Goal: Book appointment/travel/reservation

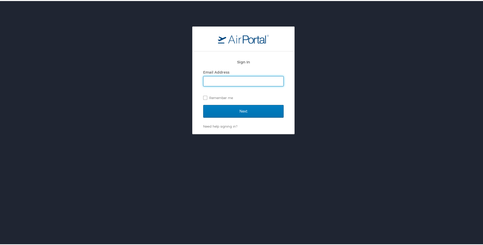
click at [241, 83] on input "Email Address" at bounding box center [243, 80] width 80 height 10
type input "lindsey.dupree@la.gov"
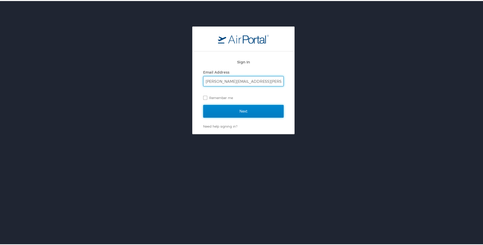
click at [245, 107] on input "Next" at bounding box center [243, 110] width 80 height 13
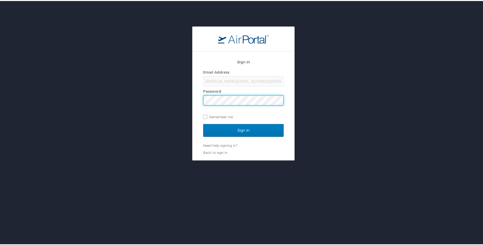
click at [203, 123] on input "Sign In" at bounding box center [243, 129] width 80 height 13
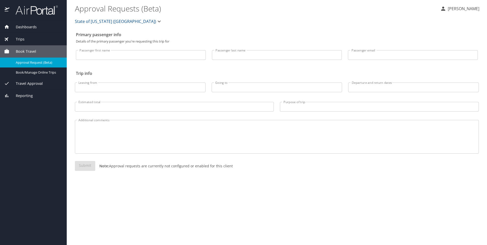
click at [149, 52] on input "Passenger first name" at bounding box center [141, 55] width 130 height 10
type input "[PERSON_NAME]"
type input "[PERSON_NAME][EMAIL_ADDRESS][PERSON_NAME][DOMAIN_NAME]"
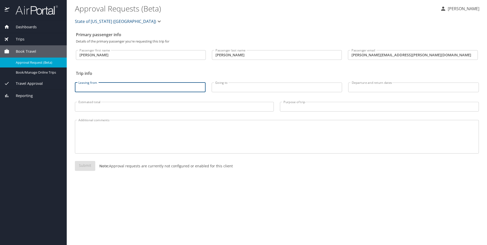
click at [131, 88] on input "Leaving from" at bounding box center [140, 87] width 131 height 10
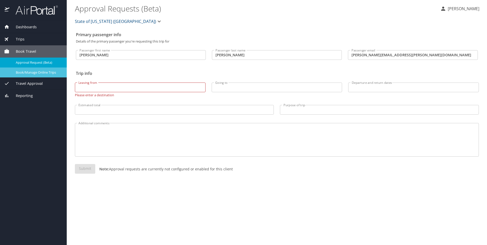
click at [32, 73] on span "Book/Manage Online Trips" at bounding box center [38, 72] width 45 height 5
